Goal: Information Seeking & Learning: Learn about a topic

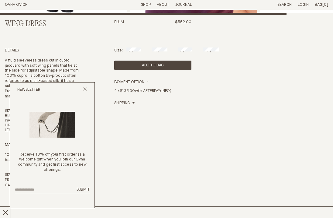
scroll to position [187, 0]
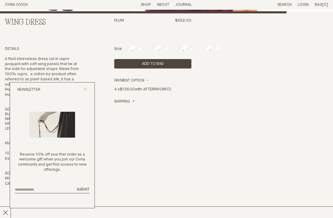
click at [84, 89] on icon "Close popup" at bounding box center [85, 89] width 4 height 4
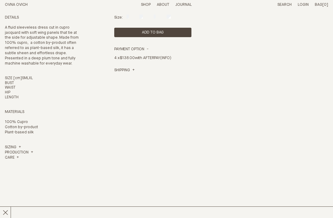
scroll to position [219, 0]
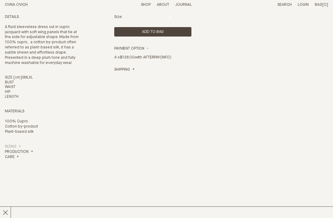
click at [21, 145] on link "Sizing" at bounding box center [13, 146] width 16 height 5
click at [33, 150] on h4 "Production" at bounding box center [19, 151] width 28 height 5
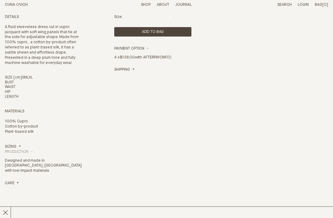
click at [33, 150] on h4 "Production" at bounding box center [19, 151] width 28 height 5
click at [18, 157] on h4 "Care" at bounding box center [12, 156] width 14 height 5
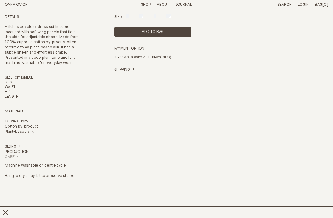
click at [18, 156] on h4 "Care" at bounding box center [12, 156] width 14 height 5
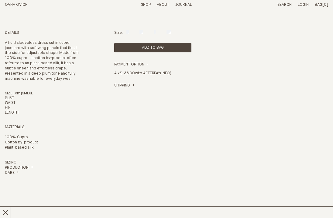
scroll to position [203, 0]
click at [18, 172] on h4 "Care" at bounding box center [12, 173] width 14 height 5
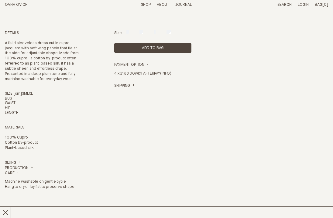
click at [19, 172] on details "Care Machine washable on gentle cycle Hang to dry or lay flat to preserve shape" at bounding box center [43, 184] width 77 height 26
click at [18, 172] on h4 "Care" at bounding box center [12, 173] width 14 height 5
click at [149, 64] on h4 "Payment Option" at bounding box center [131, 64] width 34 height 5
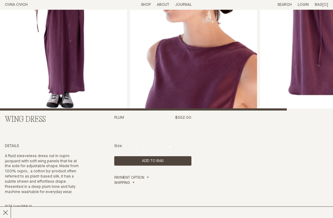
scroll to position [0, 0]
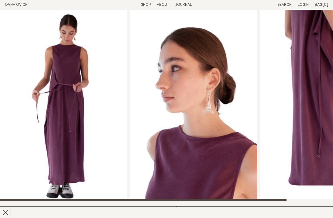
click at [143, 3] on link "Shop" at bounding box center [146, 5] width 10 height 4
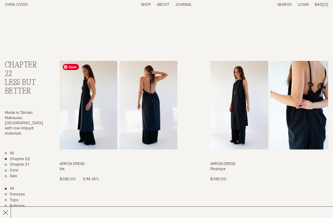
click at [81, 100] on img "Apron Dress" at bounding box center [89, 105] width 58 height 88
